Goal: Transaction & Acquisition: Purchase product/service

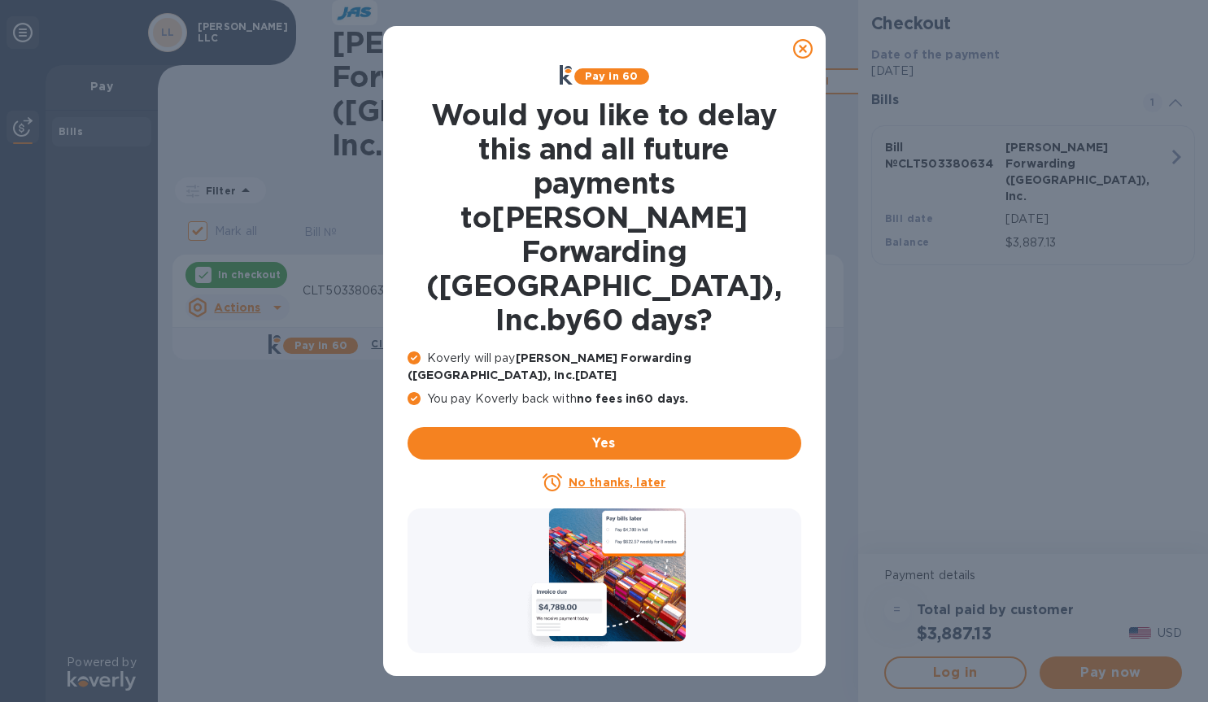
click at [800, 51] on icon at bounding box center [803, 49] width 20 height 20
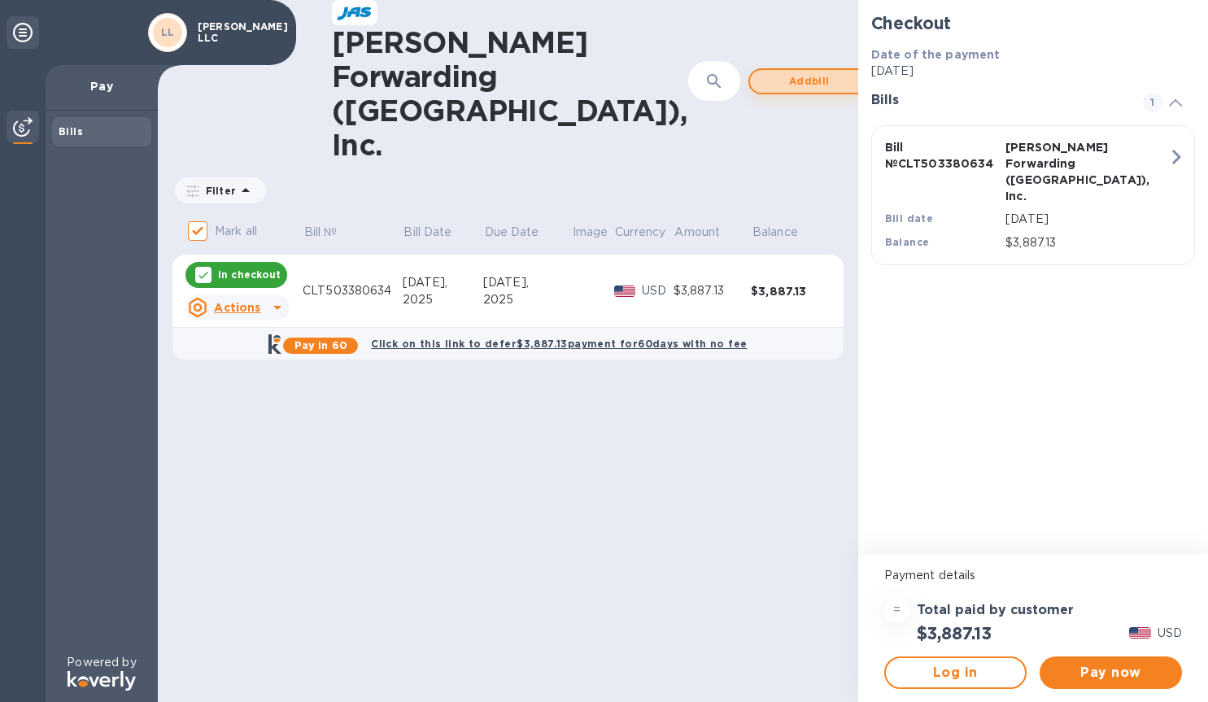
click at [763, 72] on span "Add bill" at bounding box center [809, 82] width 93 height 20
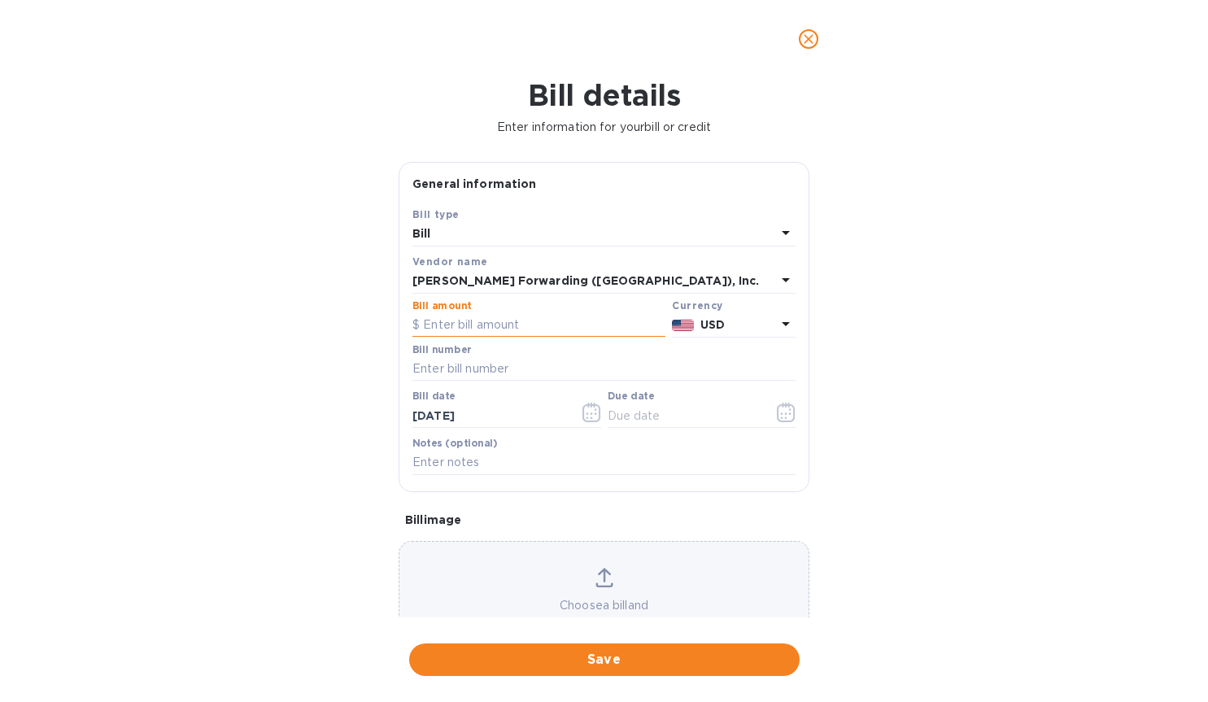
click at [473, 328] on input "text" at bounding box center [538, 325] width 253 height 24
type input "1,506.69"
click at [496, 361] on input "text" at bounding box center [603, 369] width 383 height 24
type input "CLT503391174"
click at [657, 413] on input "text" at bounding box center [685, 415] width 154 height 24
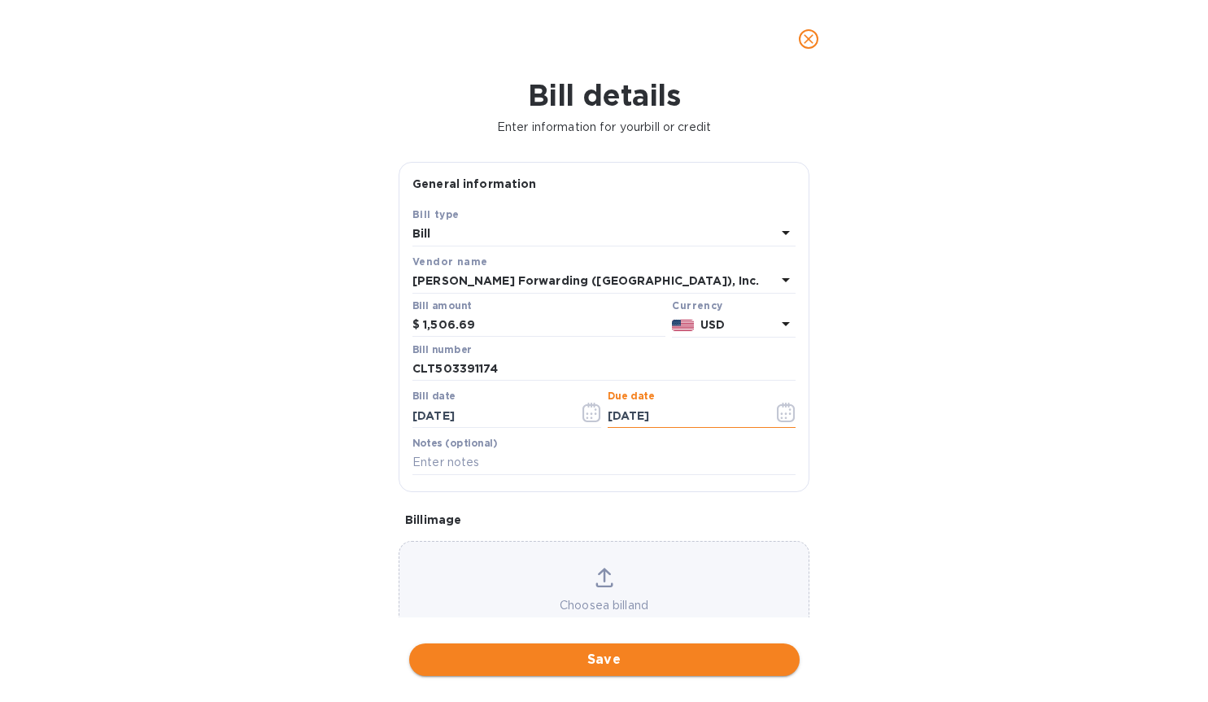
type input "[DATE]"
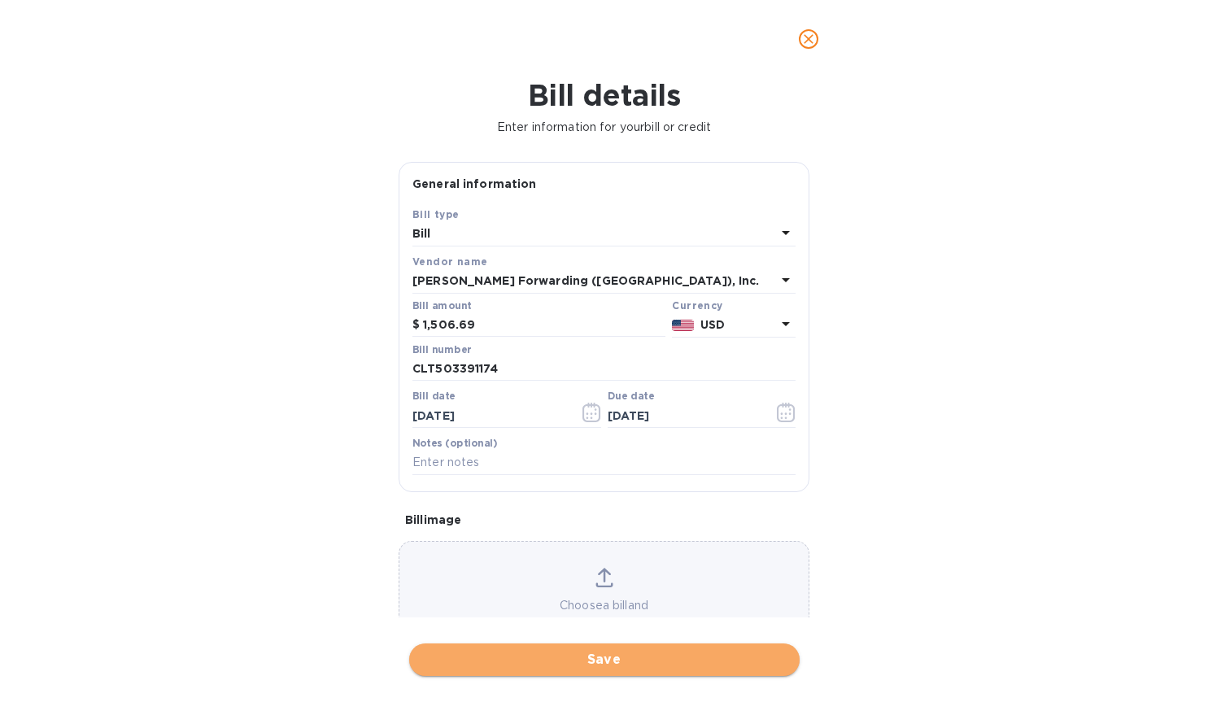
click at [599, 671] on button "Save" at bounding box center [604, 659] width 390 height 33
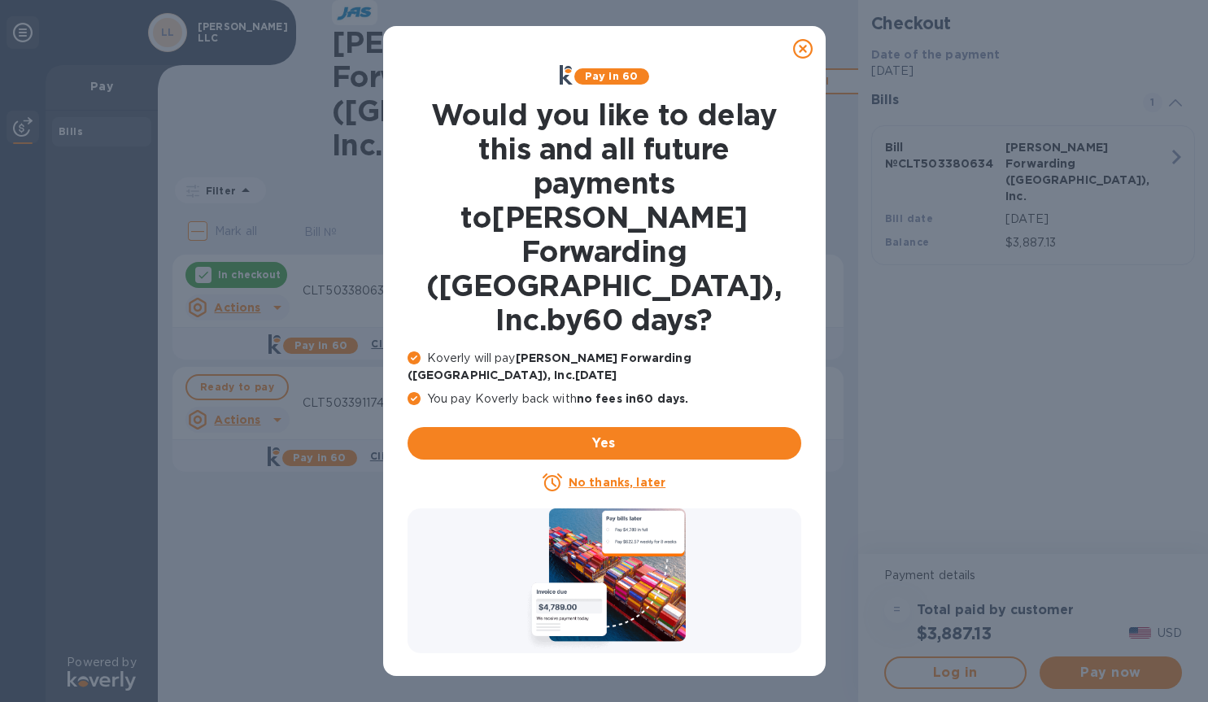
click at [604, 476] on u "No thanks, later" at bounding box center [617, 482] width 97 height 13
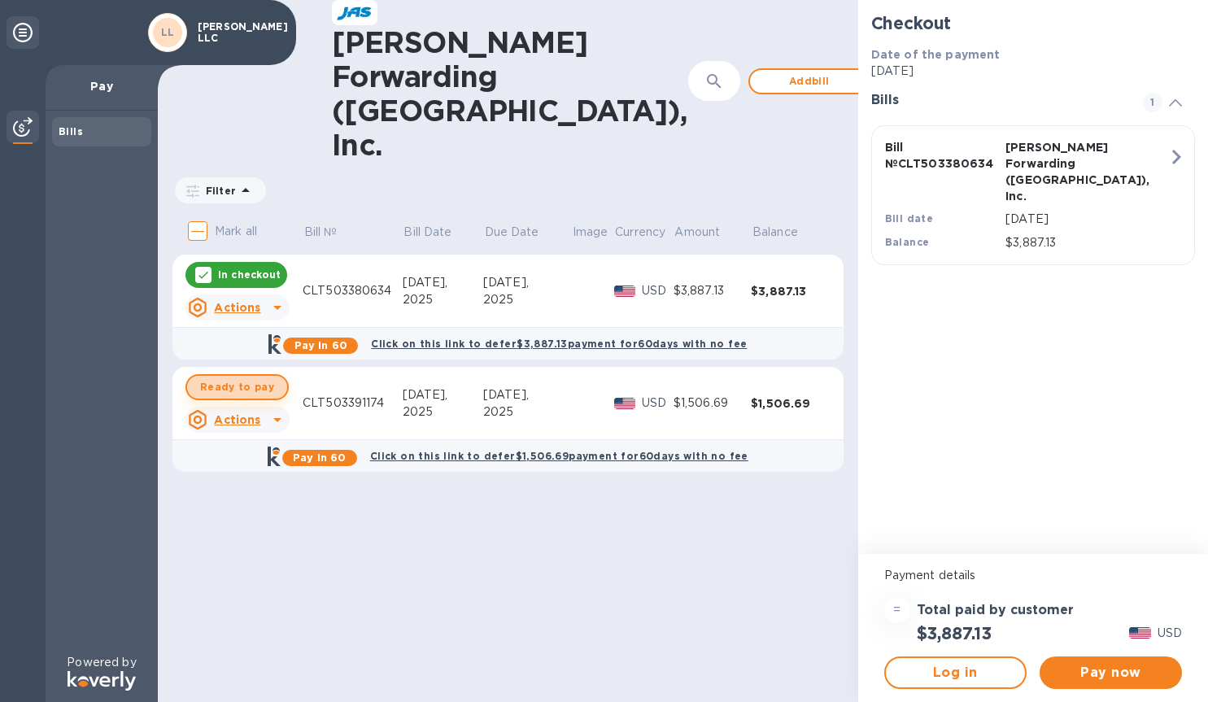
click at [260, 377] on span "Ready to pay" at bounding box center [237, 387] width 74 height 20
checkbox input "true"
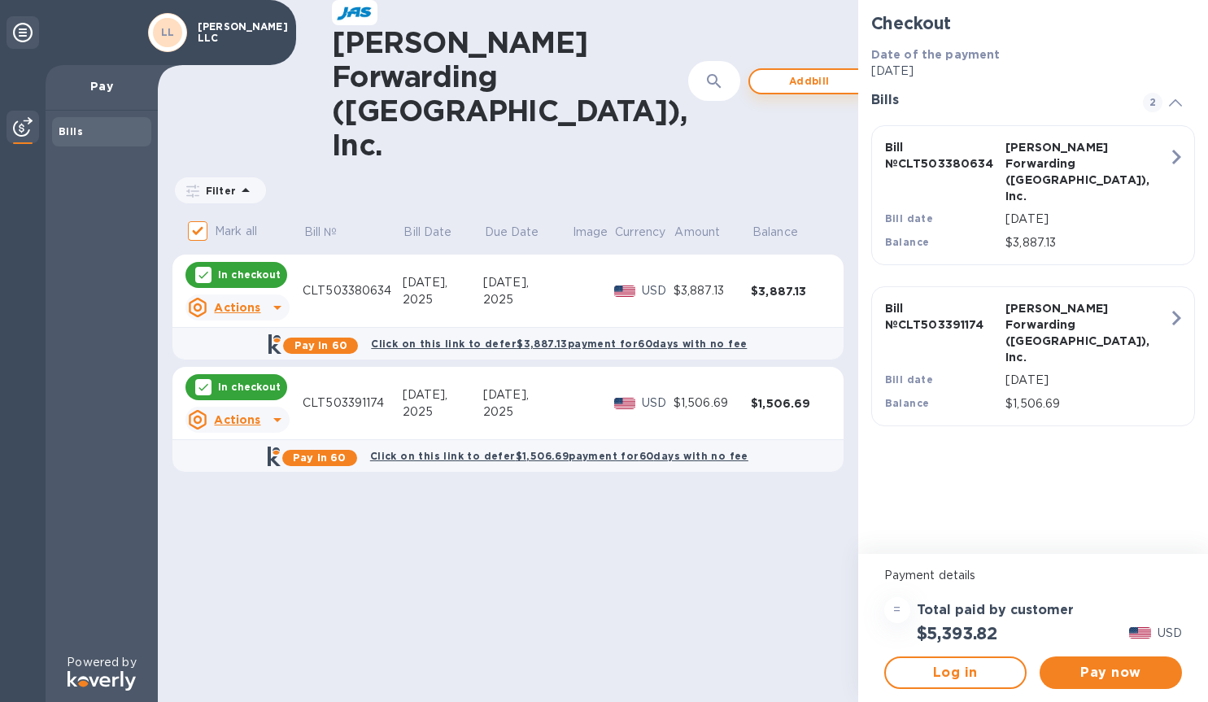
click at [763, 72] on span "Add bill" at bounding box center [809, 82] width 93 height 20
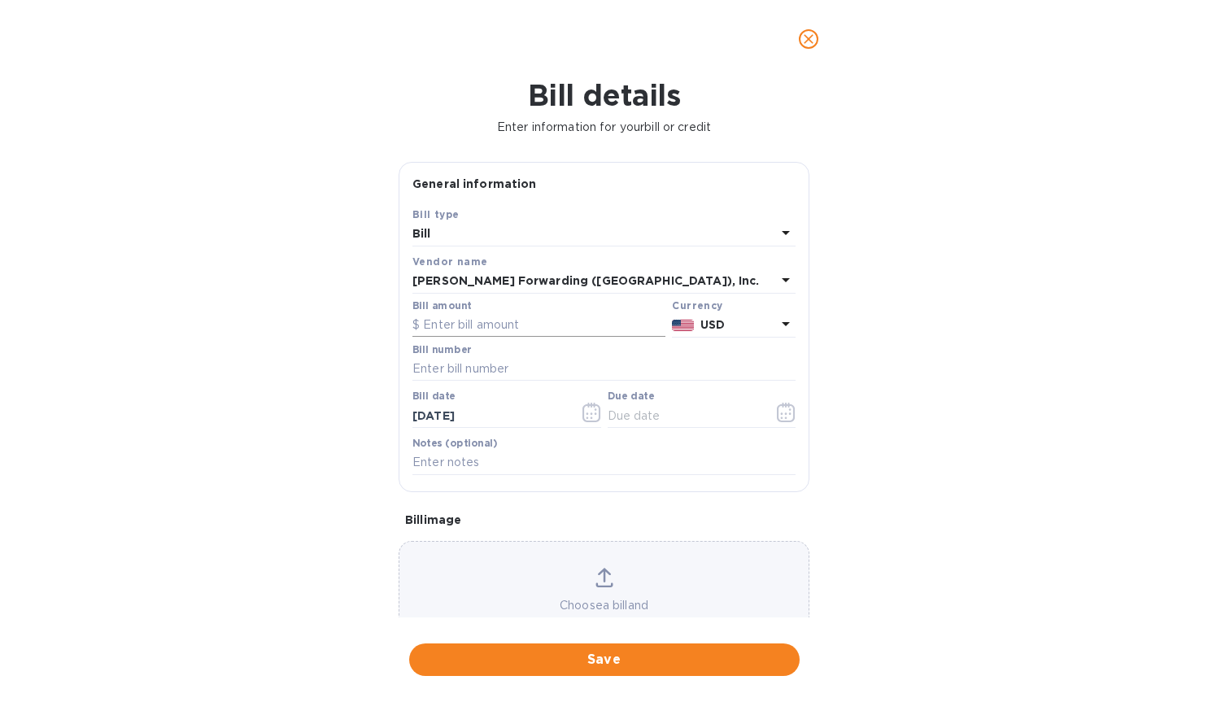
click at [458, 323] on input "text" at bounding box center [538, 325] width 253 height 24
type input "1,523.23"
click at [460, 371] on input "text" at bounding box center [603, 369] width 383 height 24
type input "CLT503392216"
click at [691, 419] on input "text" at bounding box center [685, 415] width 154 height 24
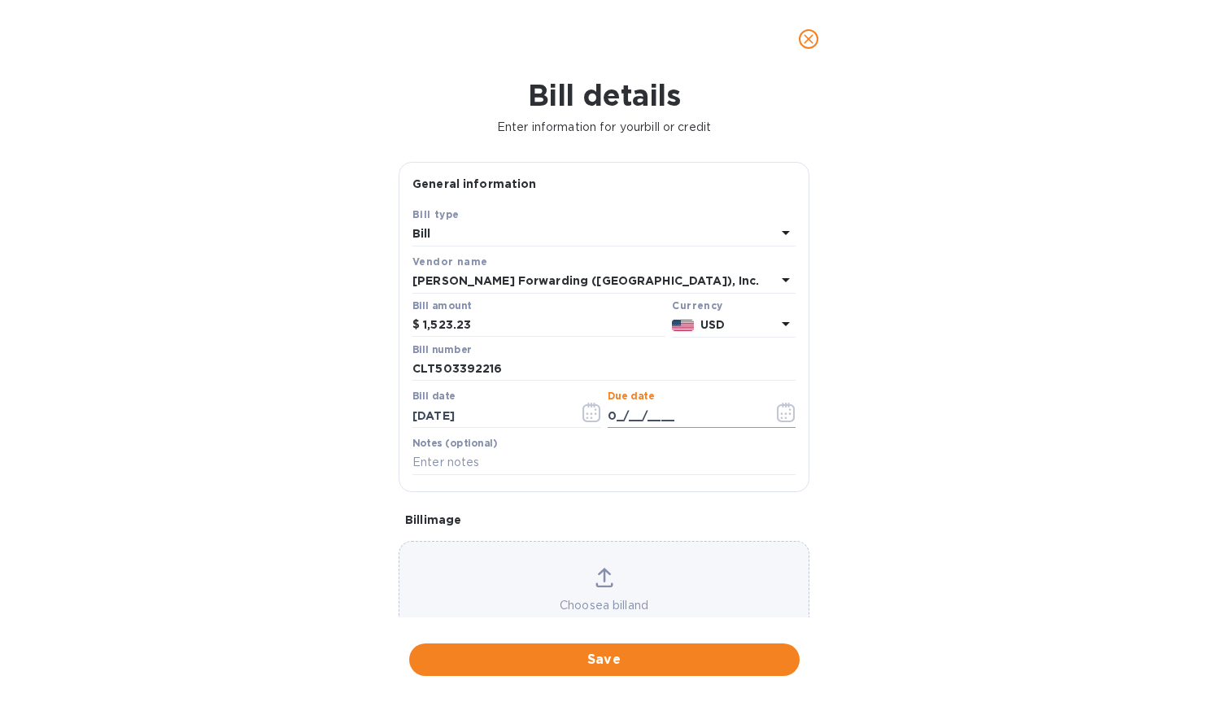
click at [613, 416] on input "0_/__/____" at bounding box center [685, 415] width 154 height 24
type input "[DATE]"
click at [622, 661] on span "Save" at bounding box center [604, 660] width 364 height 20
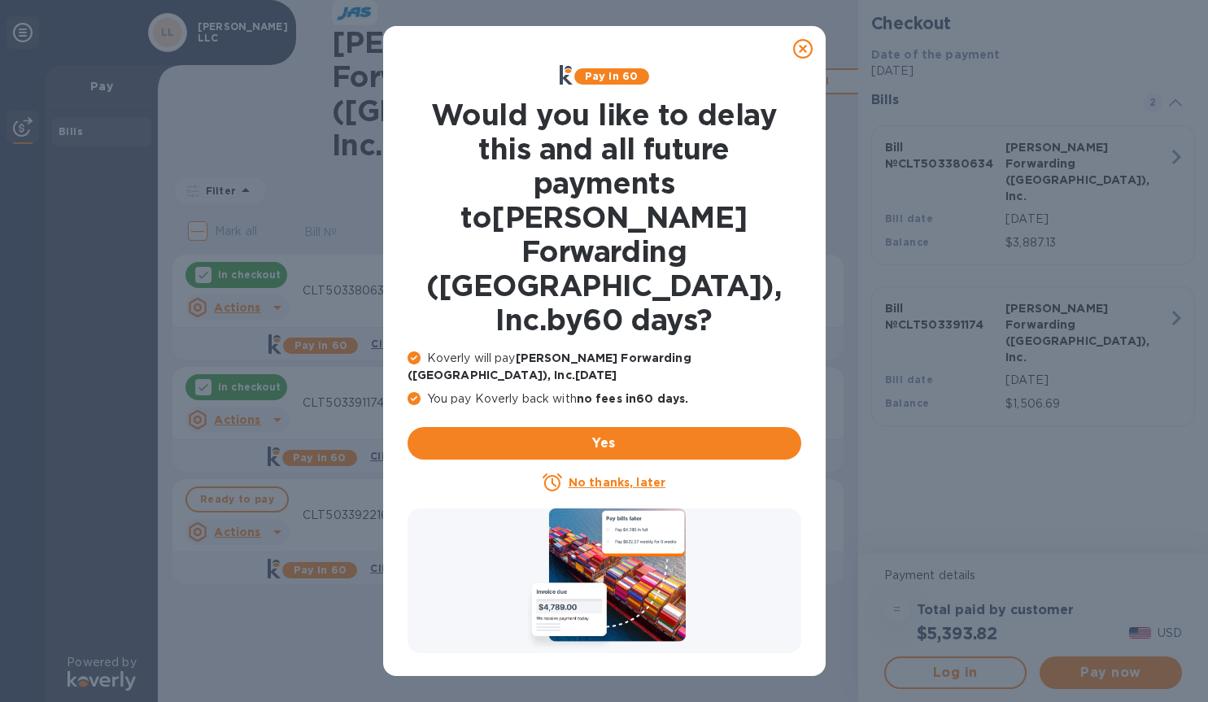
click at [613, 476] on u "No thanks, later" at bounding box center [617, 482] width 97 height 13
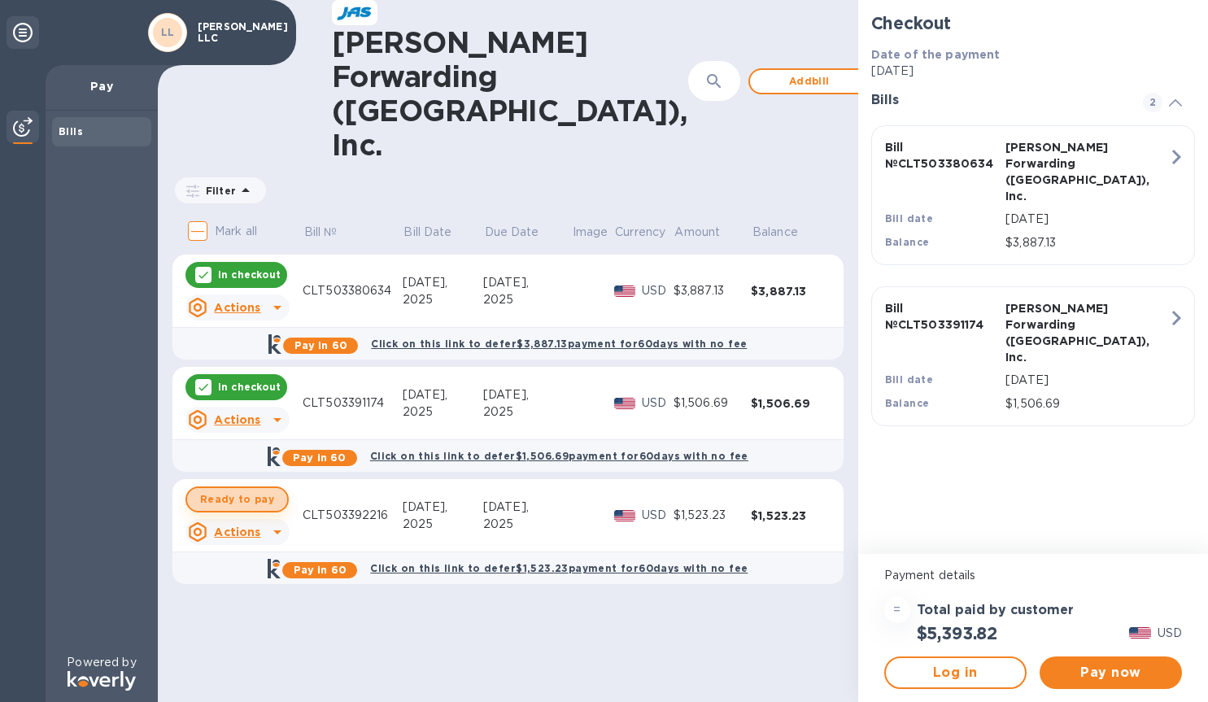
click at [242, 490] on span "Ready to pay" at bounding box center [237, 500] width 74 height 20
checkbox input "true"
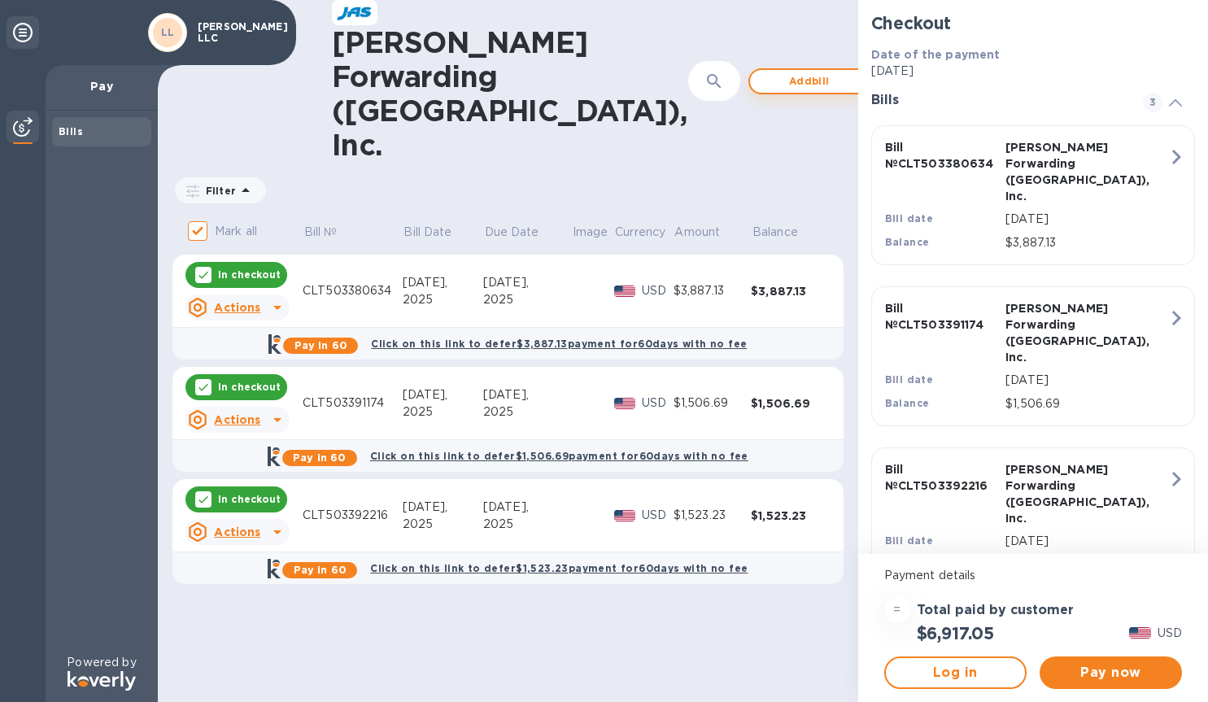
click at [763, 72] on span "Add bill" at bounding box center [809, 82] width 93 height 20
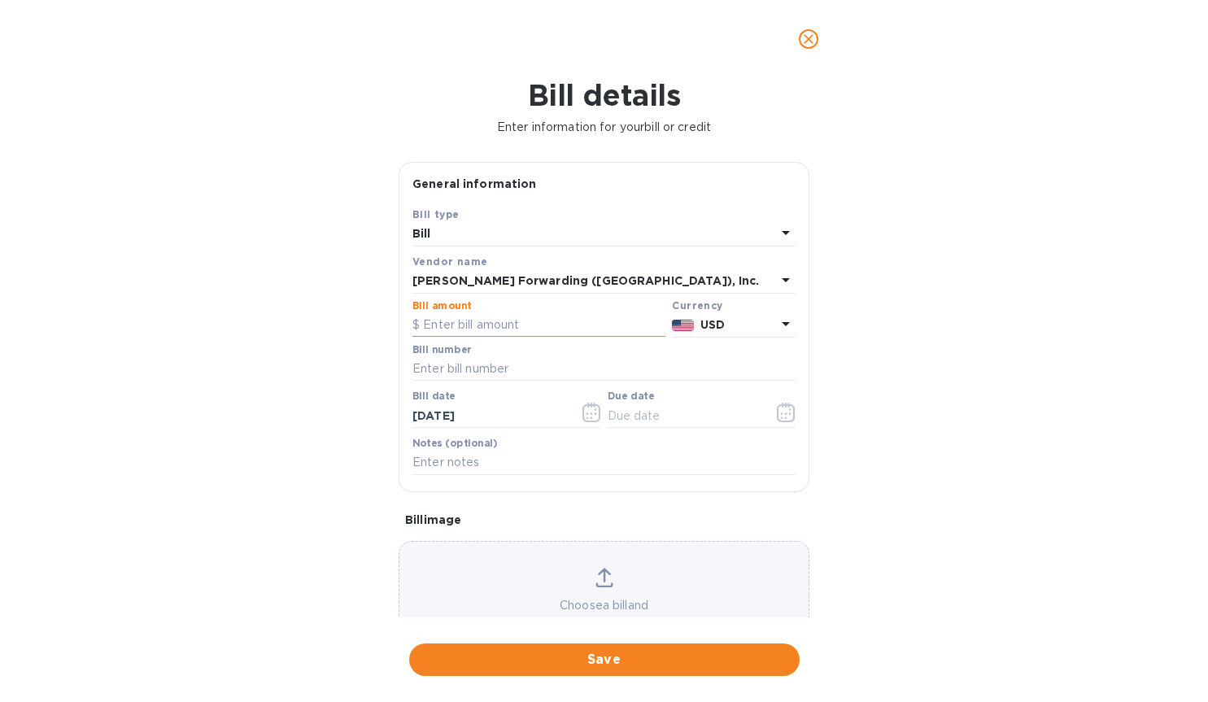
click at [485, 325] on input "text" at bounding box center [538, 325] width 253 height 24
type input "1,899.00"
click at [485, 374] on input "text" at bounding box center [603, 369] width 383 height 24
type input "CLT503392128"
click at [630, 422] on input "text" at bounding box center [685, 415] width 154 height 24
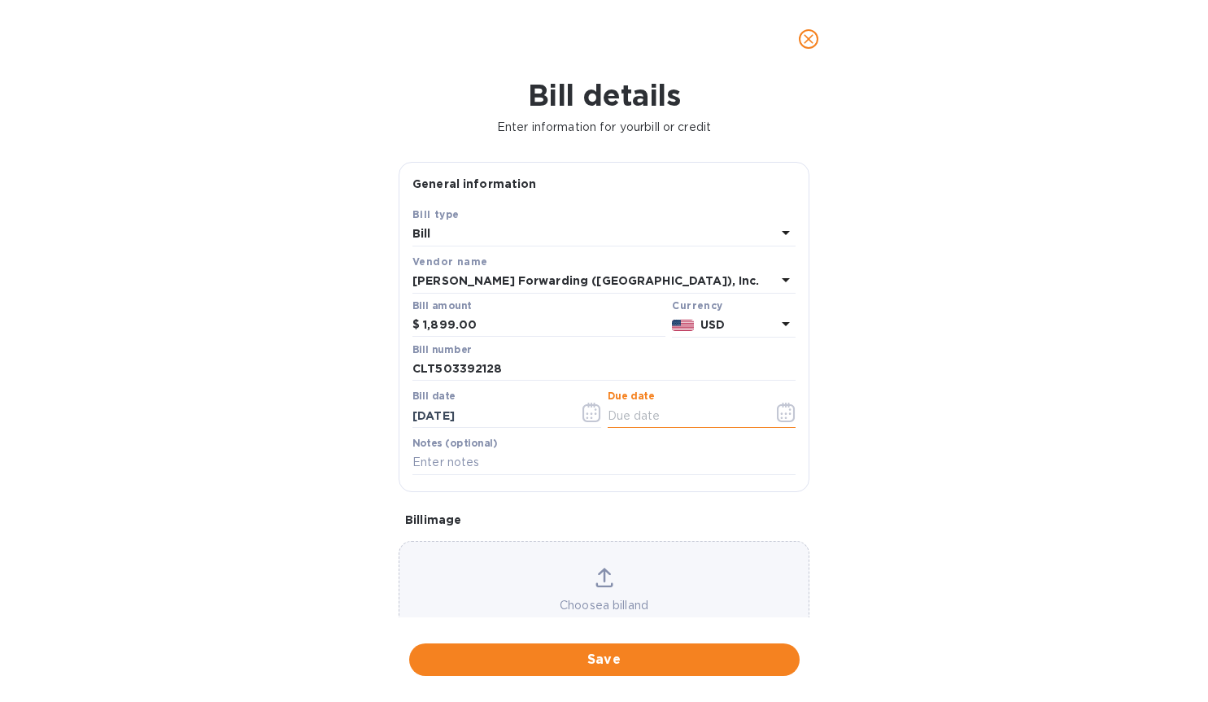
type input "[DATE]"
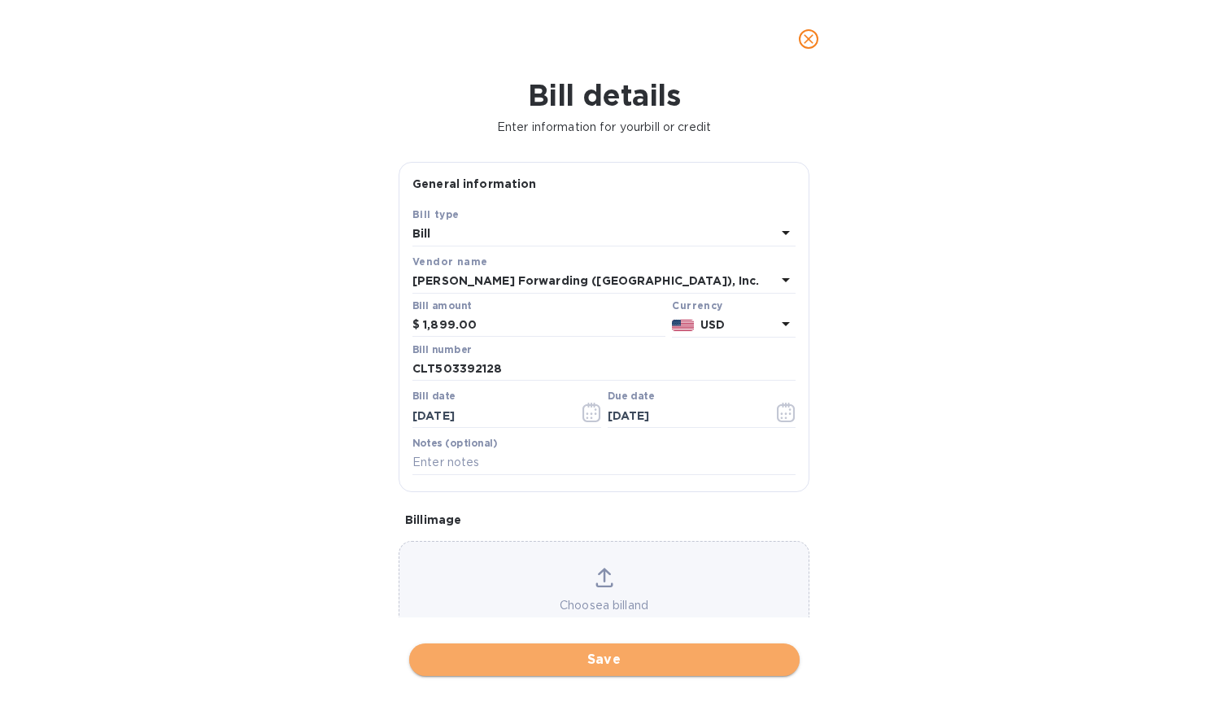
click at [631, 660] on span "Save" at bounding box center [604, 660] width 364 height 20
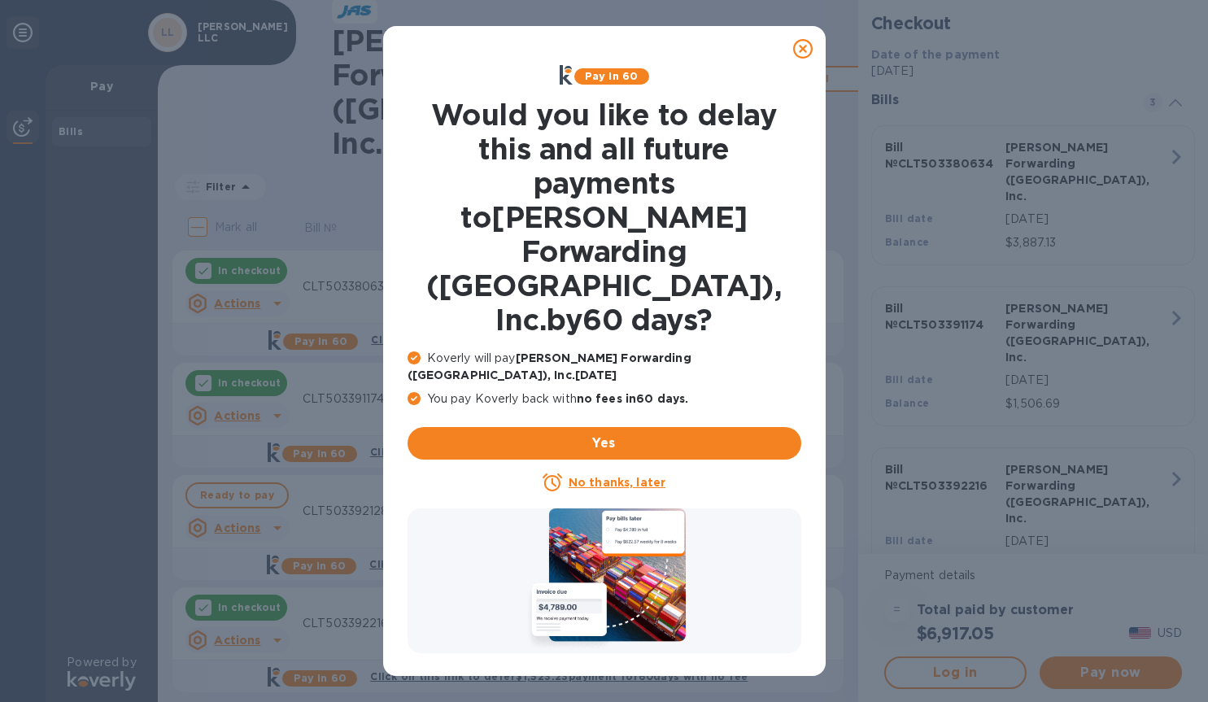
click at [618, 476] on u "No thanks, later" at bounding box center [617, 482] width 97 height 13
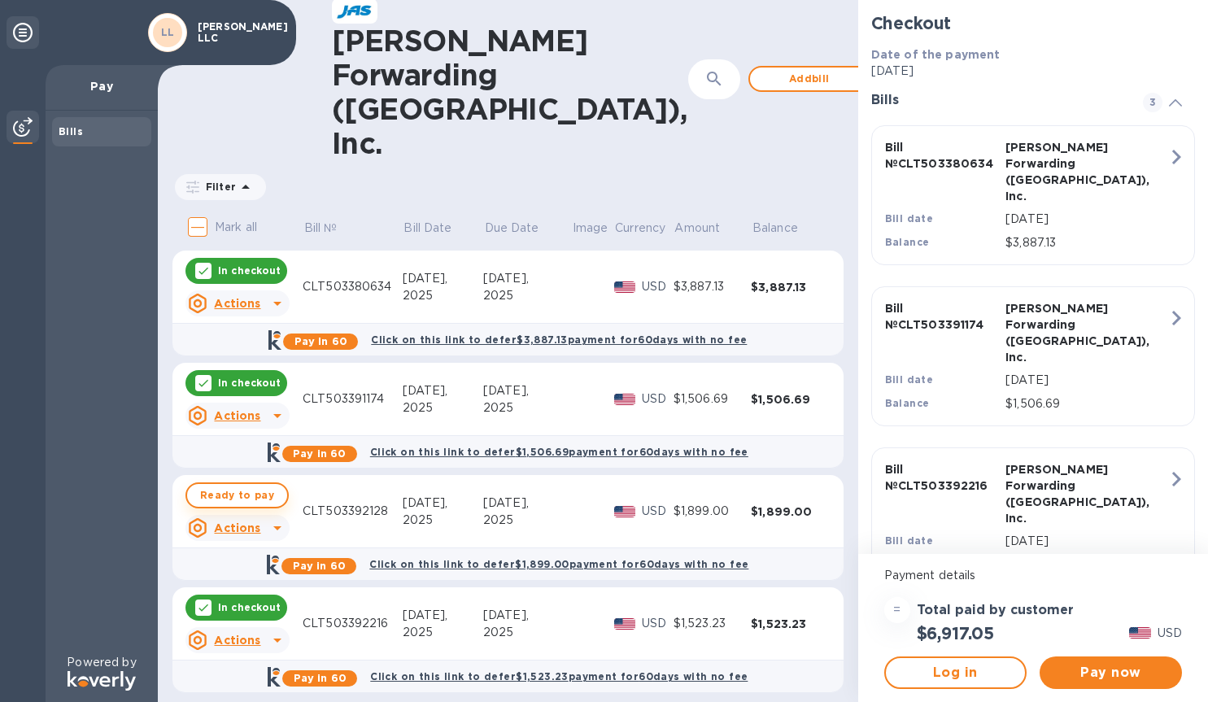
click at [233, 486] on span "Ready to pay" at bounding box center [237, 496] width 74 height 20
checkbox input "true"
click at [1070, 678] on span "Pay now" at bounding box center [1111, 673] width 116 height 20
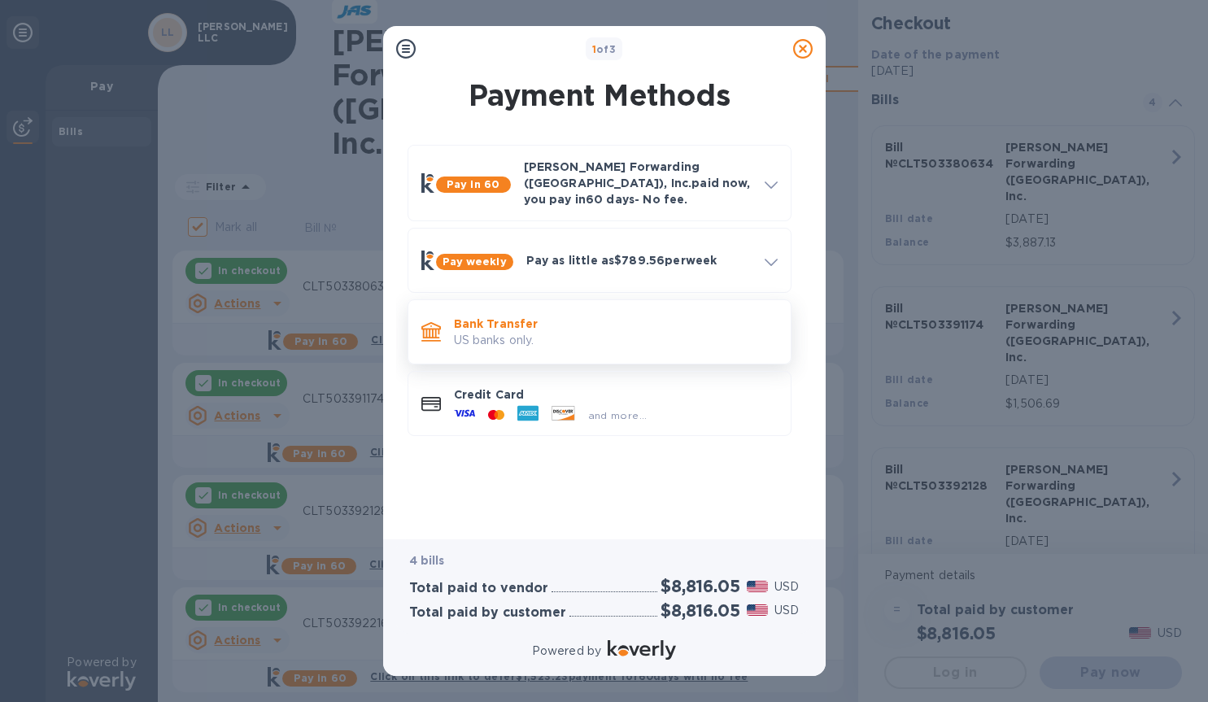
click at [564, 332] on p "US banks only." at bounding box center [616, 340] width 324 height 17
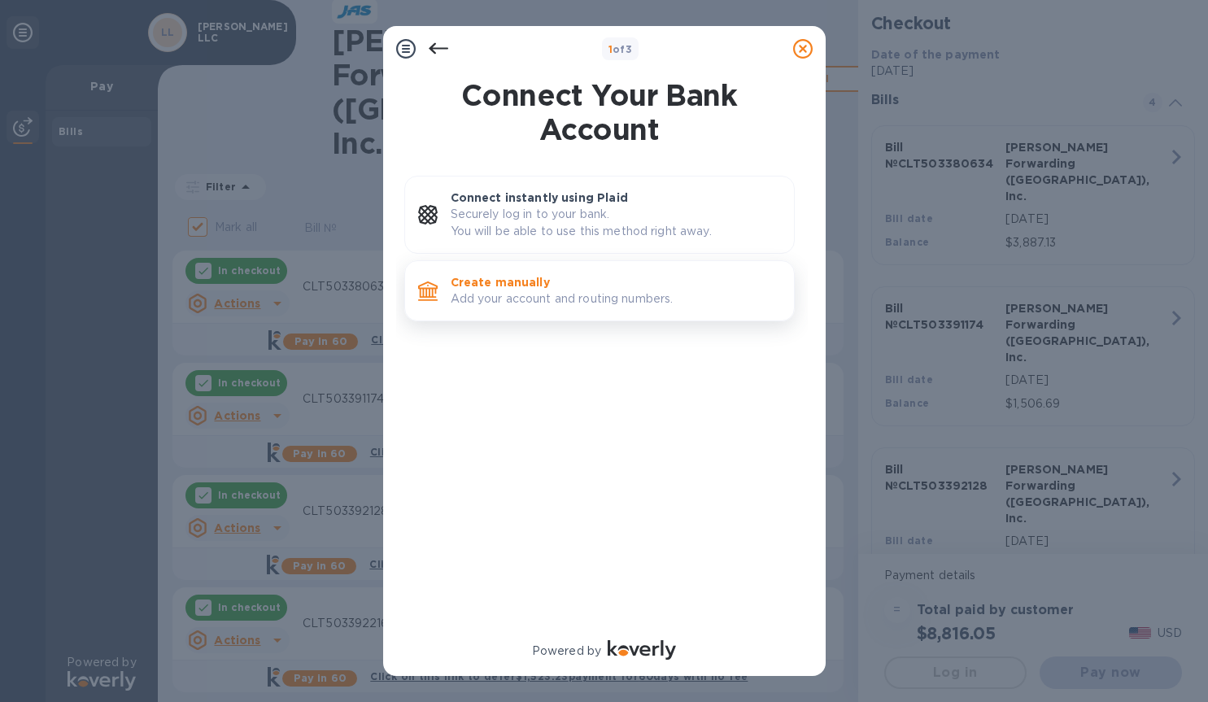
click at [572, 281] on p "Create manually" at bounding box center [616, 282] width 330 height 16
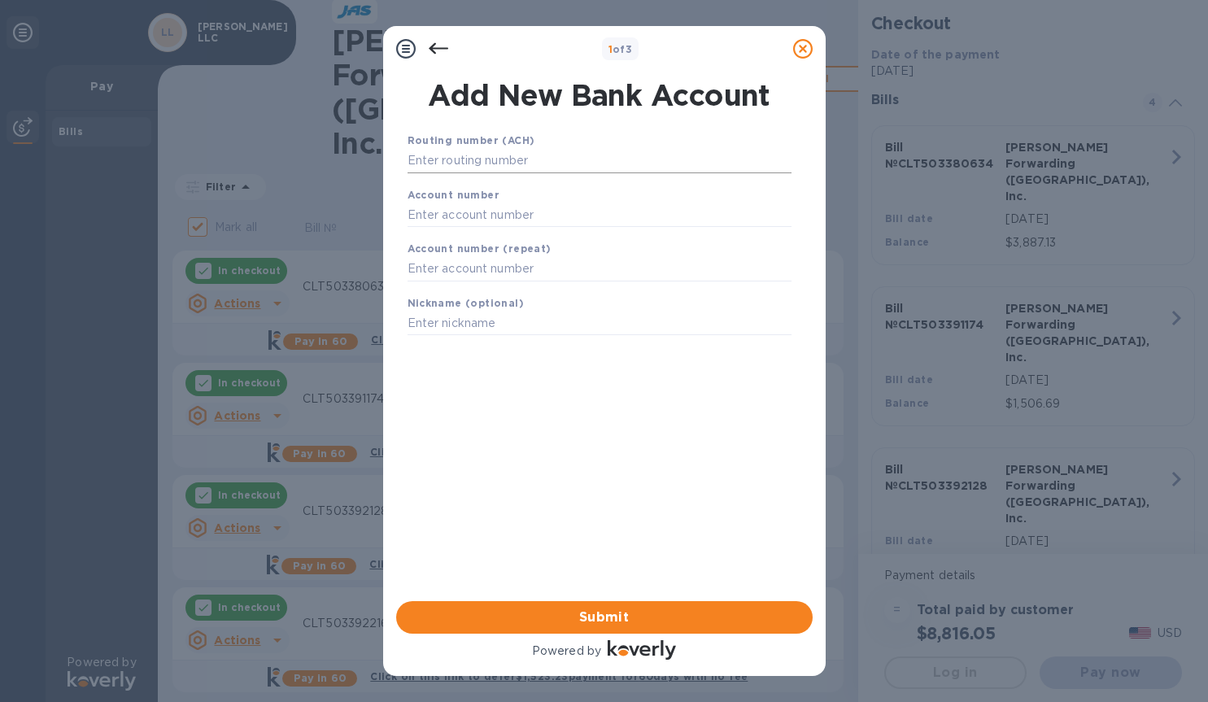
click at [559, 160] on input "text" at bounding box center [600, 161] width 384 height 24
type input "053000219"
type input "[PERSON_NAME] LLC"
click at [469, 218] on input "text" at bounding box center [600, 215] width 384 height 24
click at [486, 213] on input "text" at bounding box center [600, 215] width 384 height 24
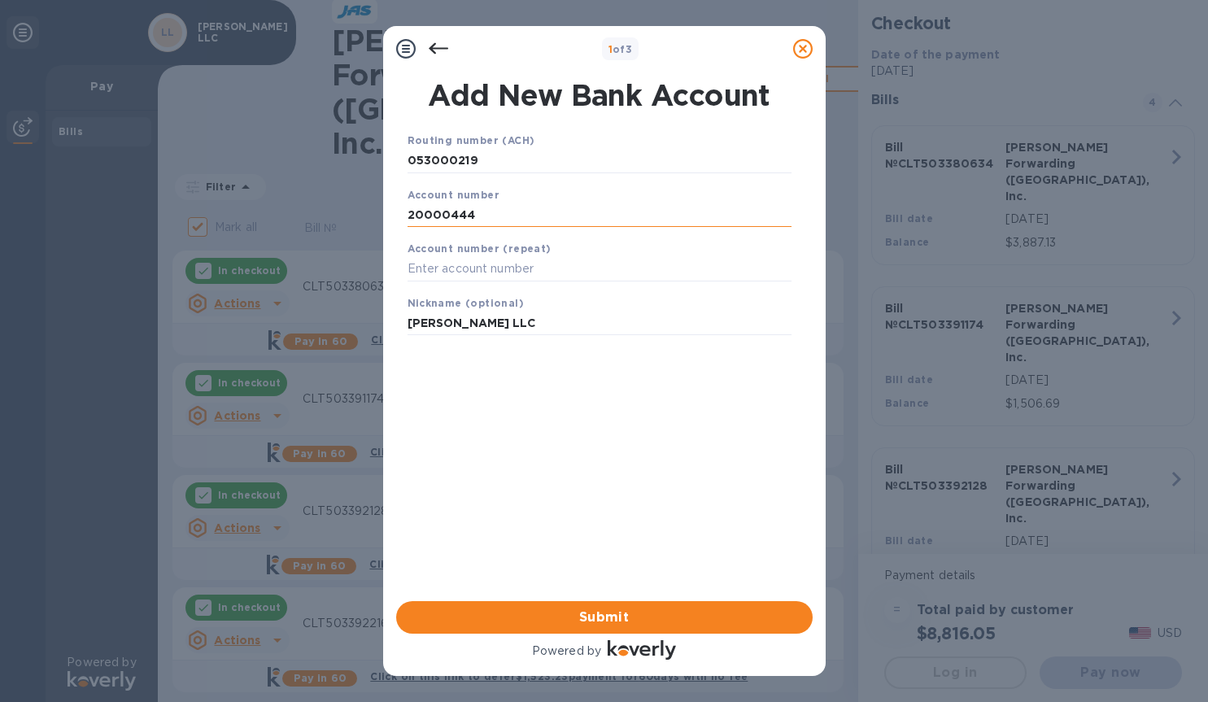
click at [511, 209] on input "20000444" at bounding box center [600, 215] width 384 height 24
type input "2000044469045"
click at [494, 278] on input "text" at bounding box center [600, 269] width 384 height 24
drag, startPoint x: 505, startPoint y: 271, endPoint x: 340, endPoint y: 267, distance: 165.2
click at [342, 267] on div "1 of 3 Add New Bank Account Routing number (ACH) [US_BANK_ROUTING_MICR] Account…" at bounding box center [604, 351] width 1208 height 702
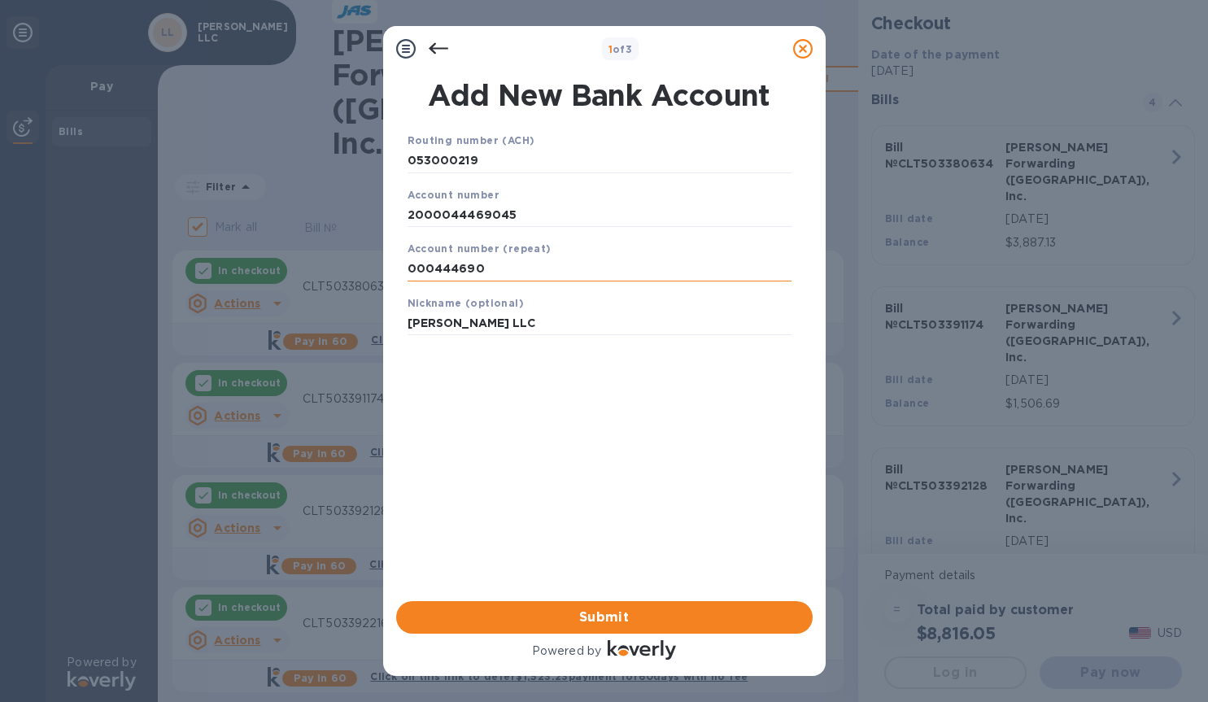
click at [408, 271] on input "000444690" at bounding box center [600, 269] width 384 height 24
click at [519, 271] on input "20000444690" at bounding box center [600, 269] width 384 height 24
type input "2000044469045"
click at [582, 618] on span "Submit" at bounding box center [604, 618] width 390 height 20
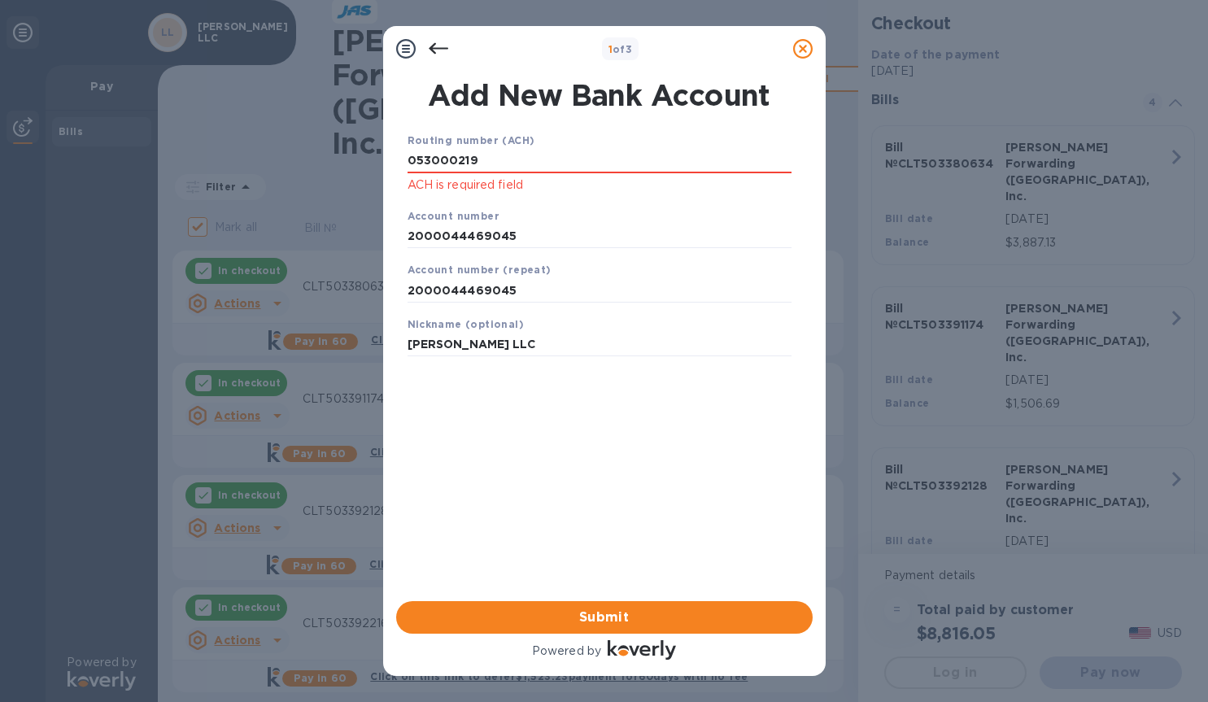
drag, startPoint x: 506, startPoint y: 165, endPoint x: 349, endPoint y: 167, distance: 157.0
click at [349, 167] on div "1 of 3 Add New Bank Account Routing number (ACH) [US_BANK_ROUTING_MICR] ACH is …" at bounding box center [604, 351] width 1208 height 702
type input "053000219"
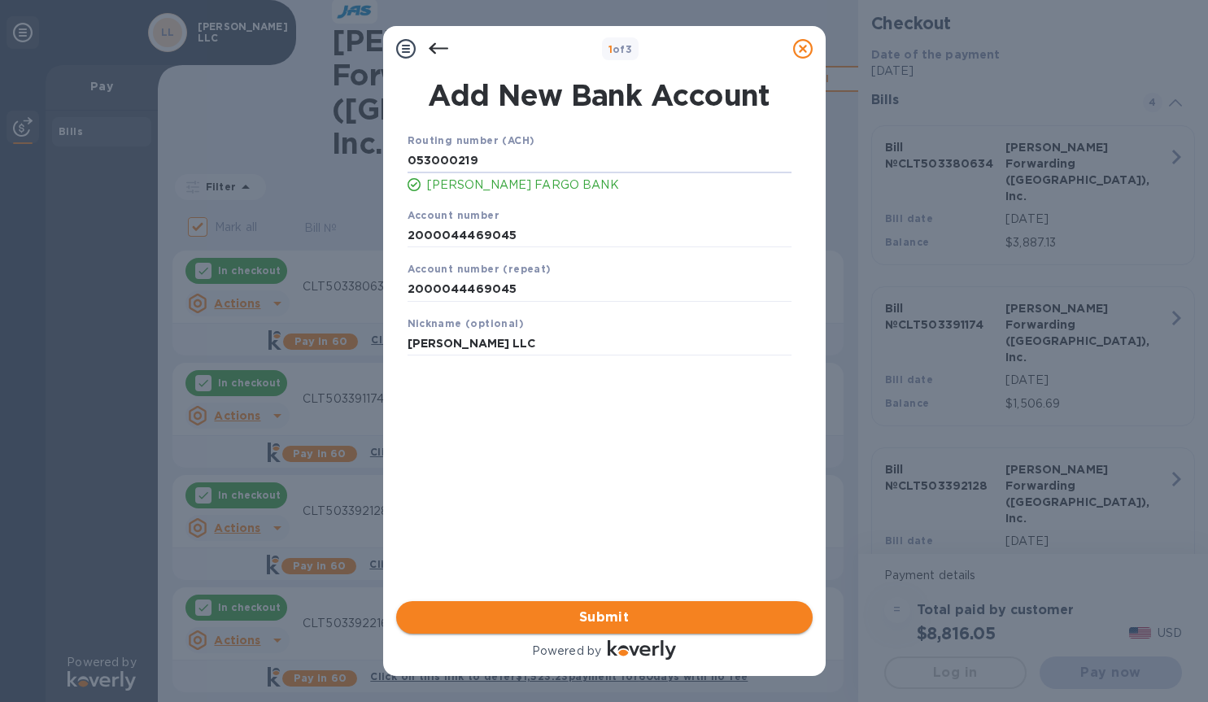
click at [700, 619] on span "Submit" at bounding box center [604, 618] width 390 height 20
